Goal: Information Seeking & Learning: Check status

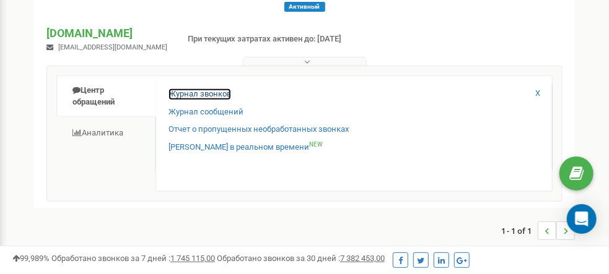
click at [192, 89] on link "Журнал звонков" at bounding box center [199, 95] width 63 height 12
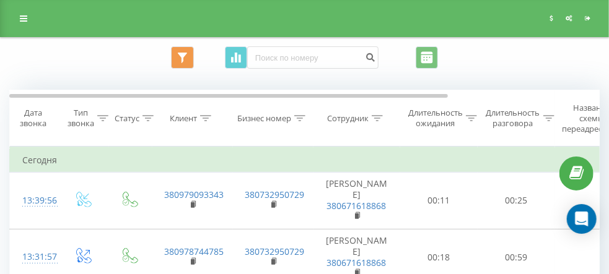
click at [551, 121] on icon at bounding box center [548, 118] width 11 height 6
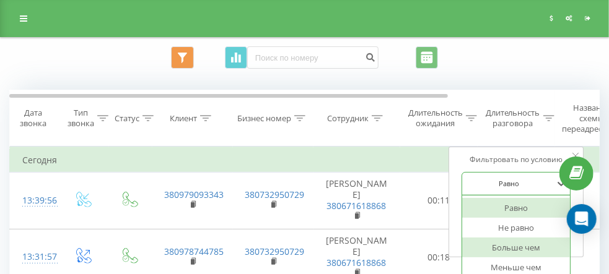
click at [513, 196] on div "6 results available. Use Up and Down to choose options, press Enter to select t…" at bounding box center [515, 184] width 109 height 24
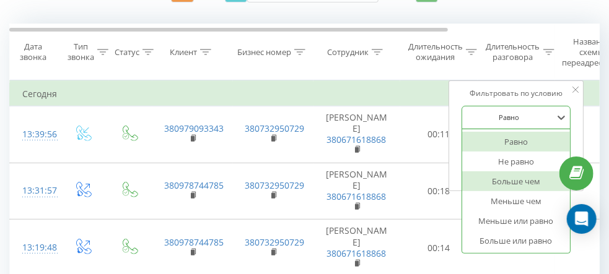
click at [513, 191] on div "Больше чем" at bounding box center [516, 182] width 108 height 20
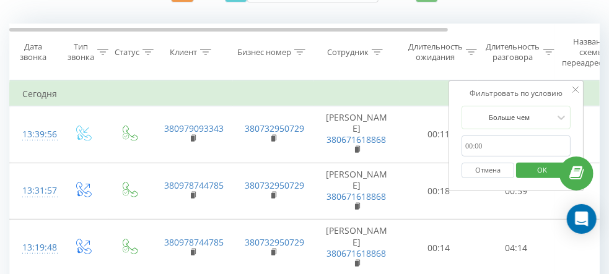
click at [496, 157] on input "text" at bounding box center [515, 147] width 109 height 22
click at [480, 157] on input "text" at bounding box center [515, 147] width 109 height 22
type input "00:50"
click at [533, 180] on span "OK" at bounding box center [542, 169] width 35 height 19
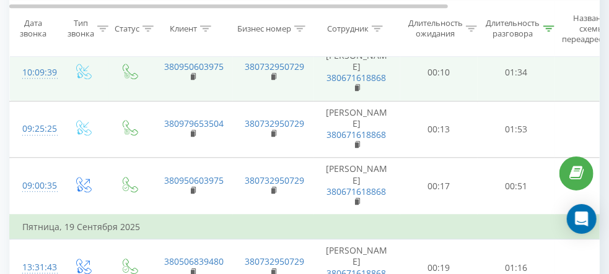
scroll to position [1053, 0]
